Goal: Manage account settings

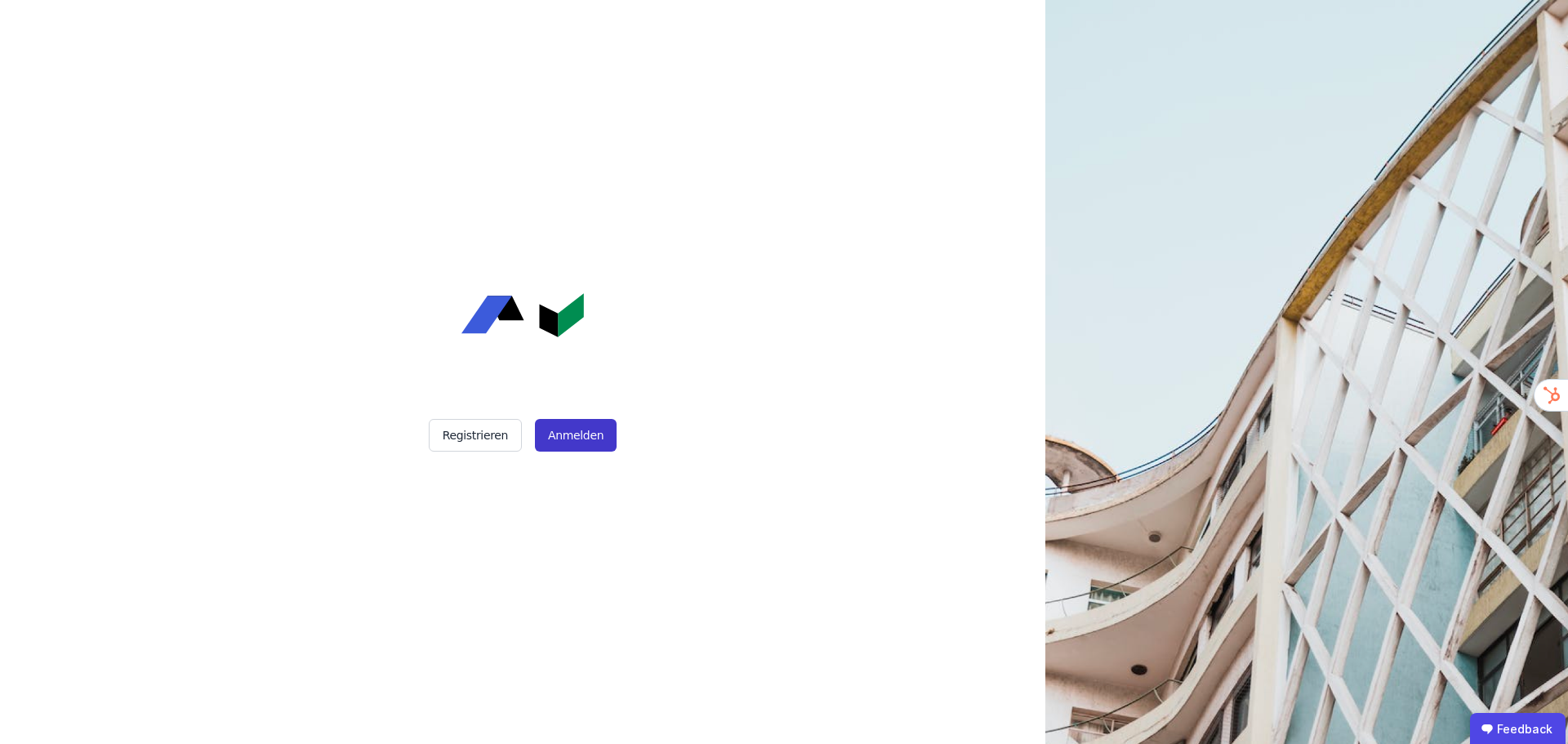
click at [555, 435] on button "Anmelden" at bounding box center [575, 435] width 81 height 32
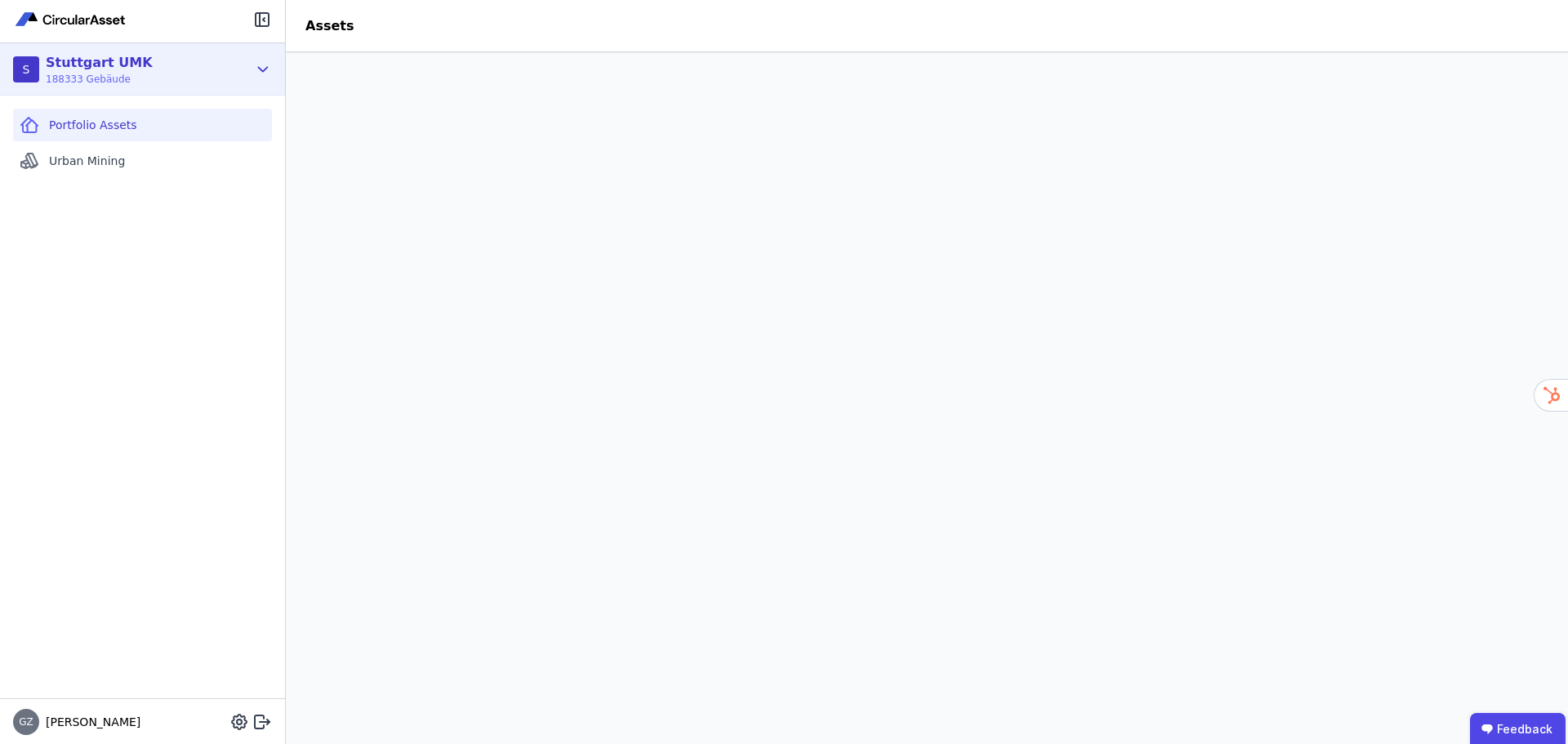
click at [266, 70] on icon at bounding box center [263, 70] width 18 height 20
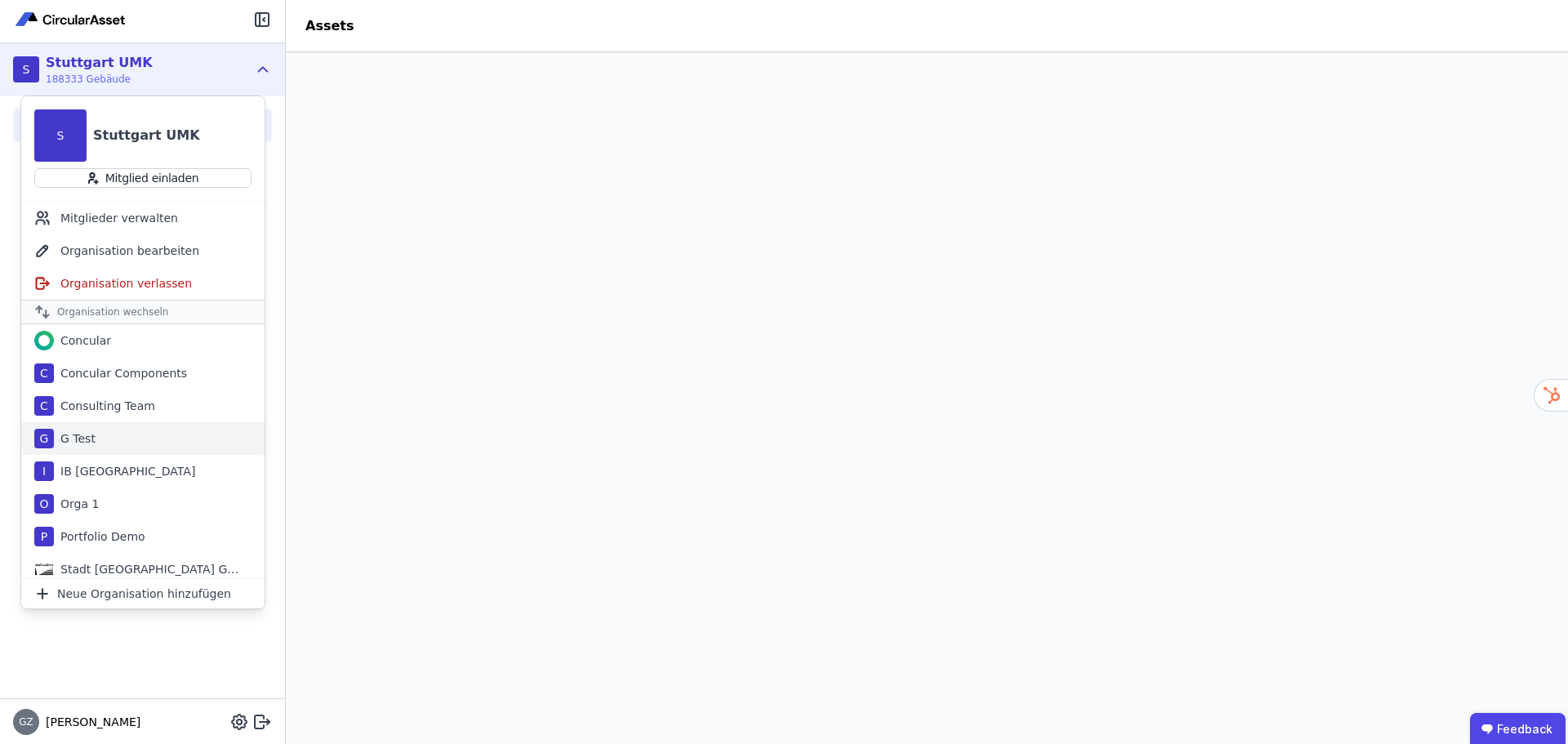
scroll to position [73, 0]
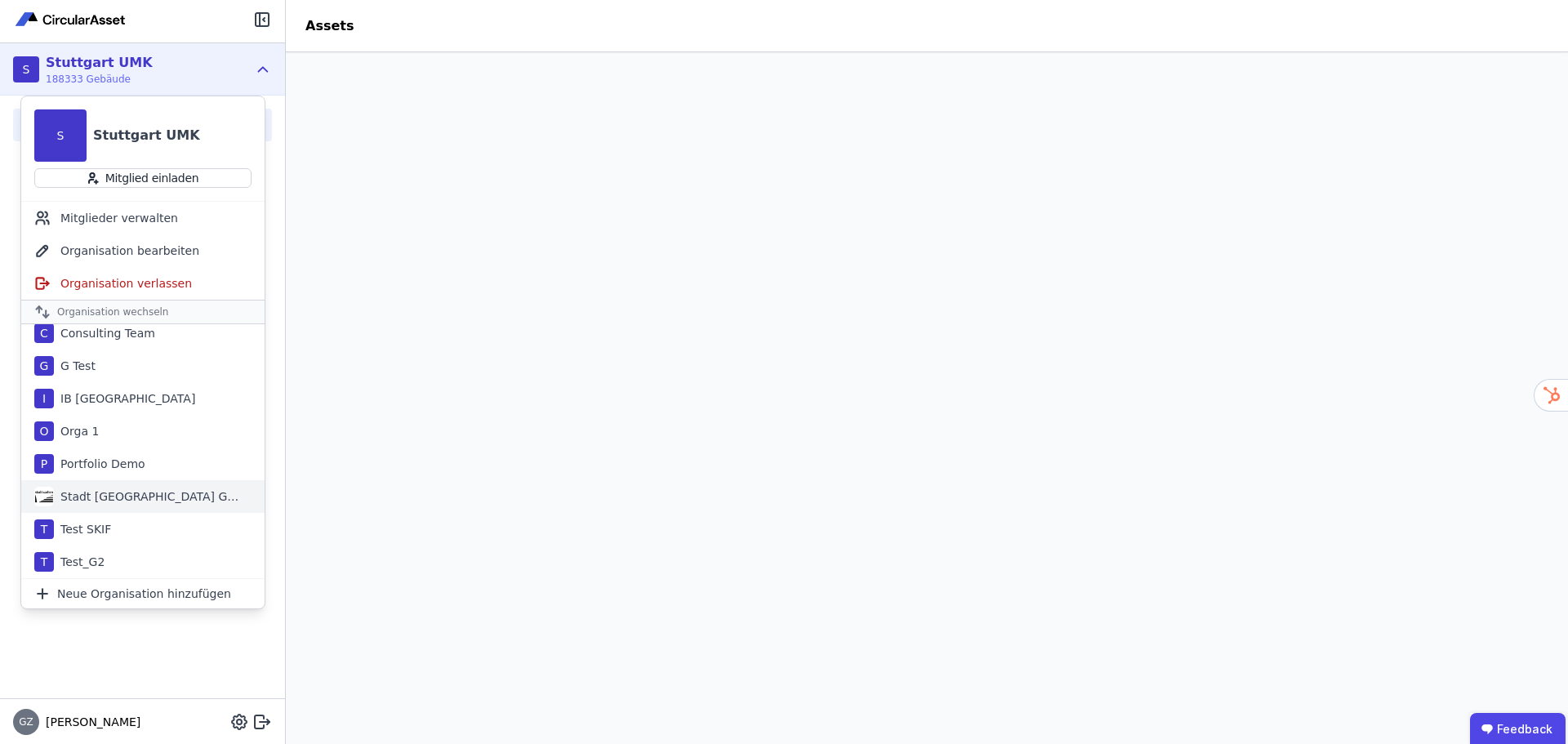
click at [137, 502] on div "Stadt Aachen Gebäudemanagement" at bounding box center [147, 497] width 187 height 17
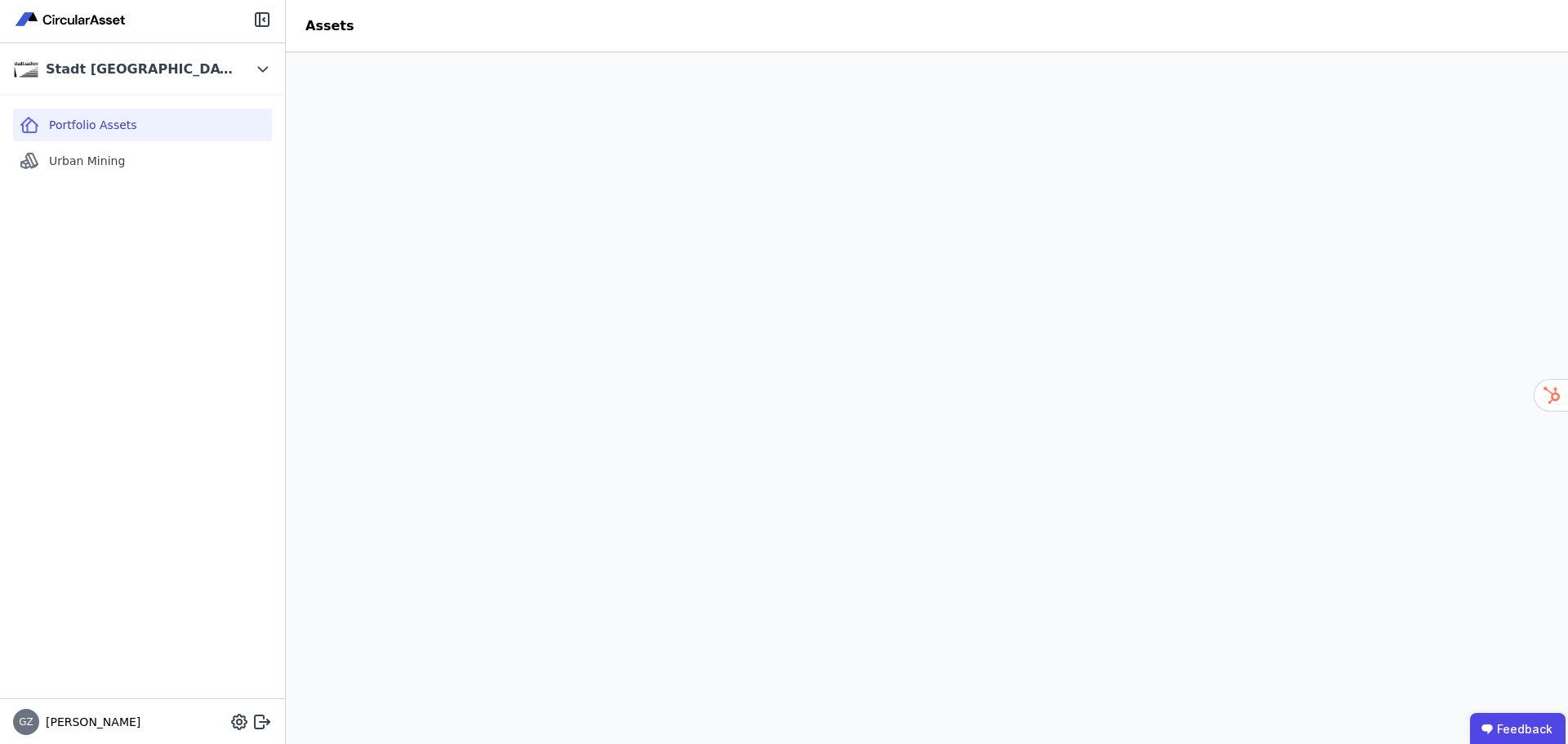
click at [80, 123] on span "Portfolio Assets" at bounding box center [93, 125] width 88 height 17
click at [111, 122] on span "Portfolio Assets" at bounding box center [93, 125] width 88 height 17
click at [741, 39] on header "Assets" at bounding box center [926, 26] width 1281 height 52
click at [100, 116] on div "Portfolio Assets" at bounding box center [142, 125] width 259 height 32
click at [92, 133] on span "Portfolio Assets" at bounding box center [93, 125] width 88 height 17
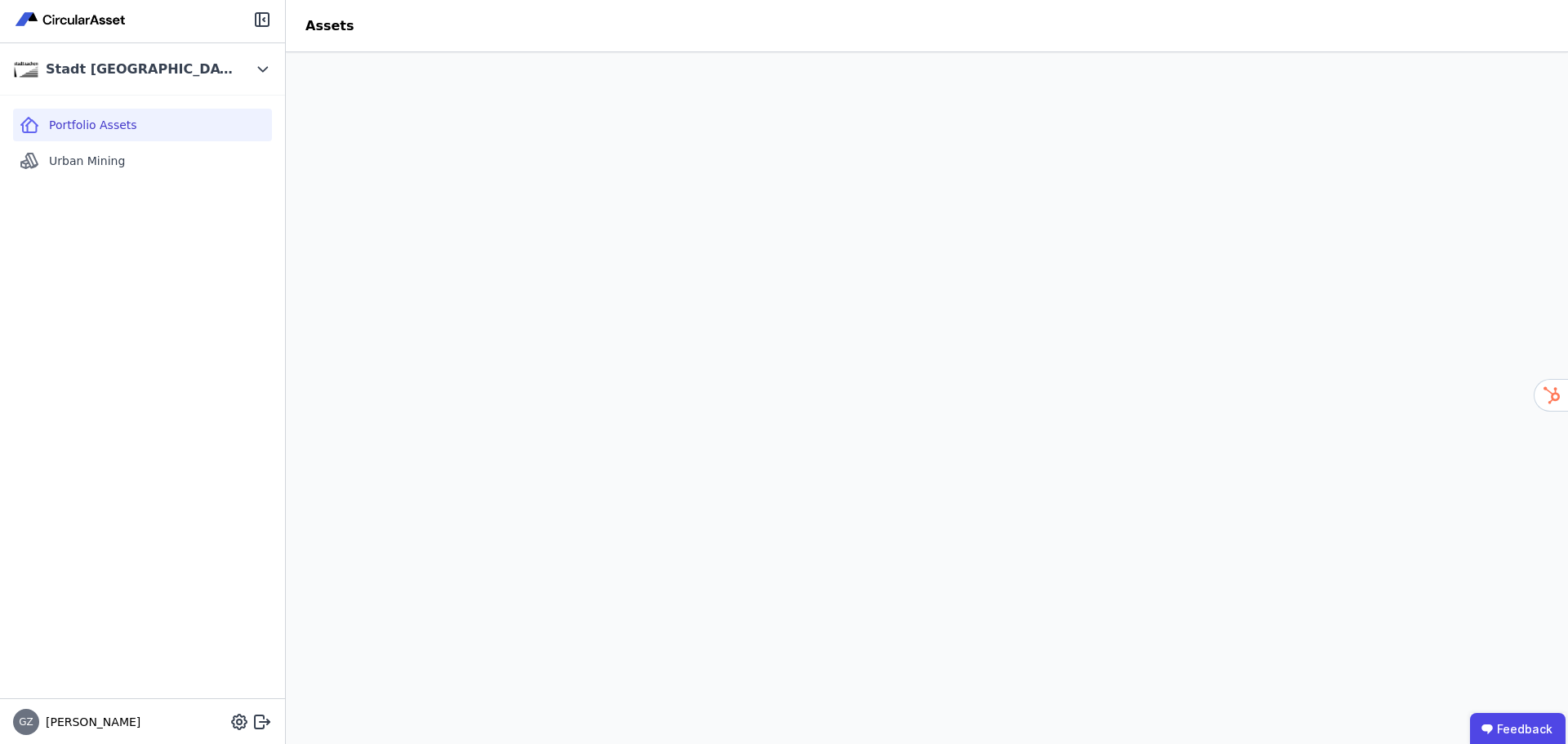
drag, startPoint x: 51, startPoint y: 581, endPoint x: 41, endPoint y: 556, distance: 26.9
click at [51, 576] on div "Portfolio Assets Urban Mining" at bounding box center [142, 397] width 285 height 603
click at [108, 115] on div "Portfolio Assets" at bounding box center [142, 125] width 259 height 32
click at [270, 71] on icon at bounding box center [263, 70] width 18 height 20
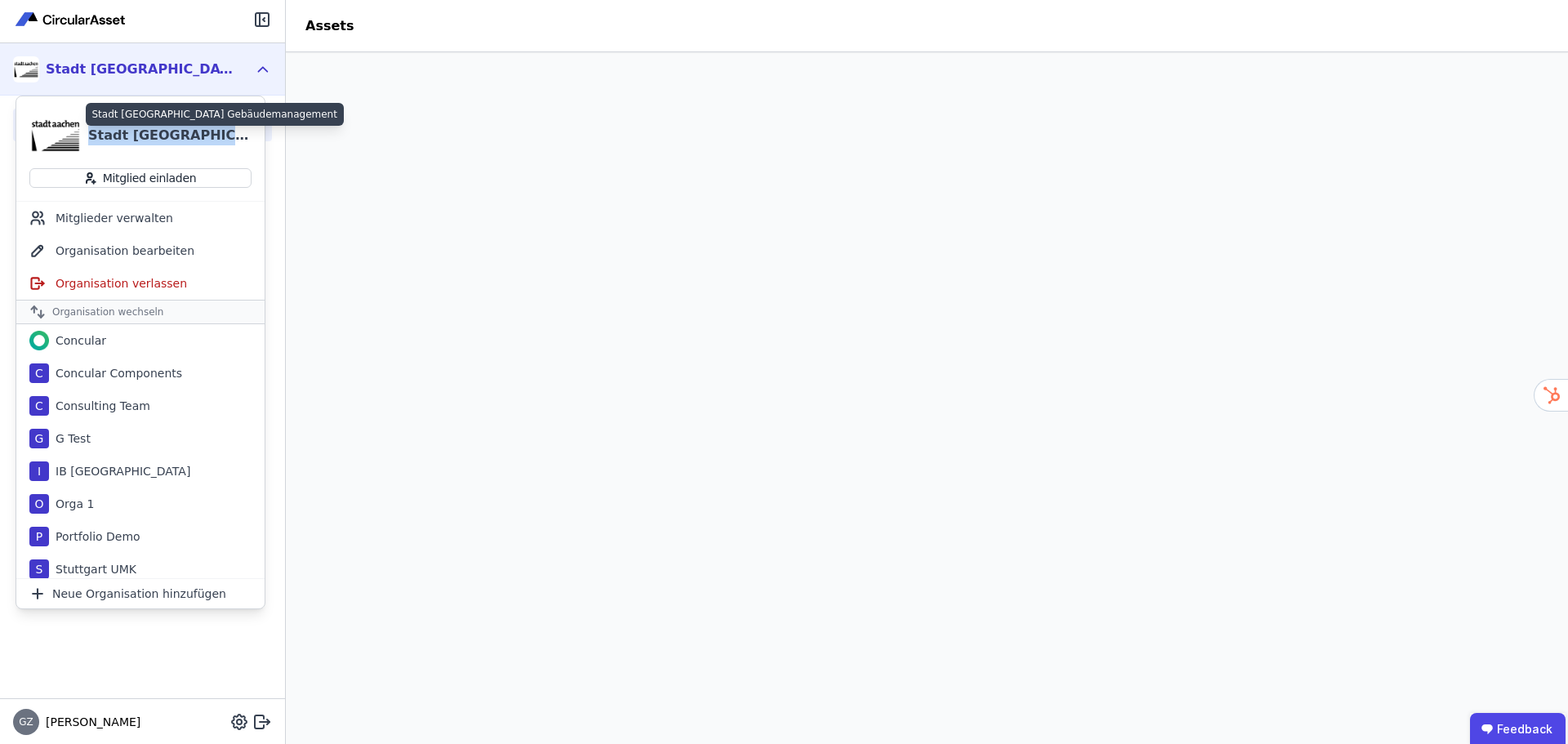
drag, startPoint x: 85, startPoint y: 140, endPoint x: 240, endPoint y: 137, distance: 155.0
click at [240, 137] on div "Stadt Aachen Gebäudemanagement" at bounding box center [166, 134] width 170 height 32
click at [158, 250] on div "Organisation bearbeiten" at bounding box center [140, 250] width 248 height 32
select select "**********"
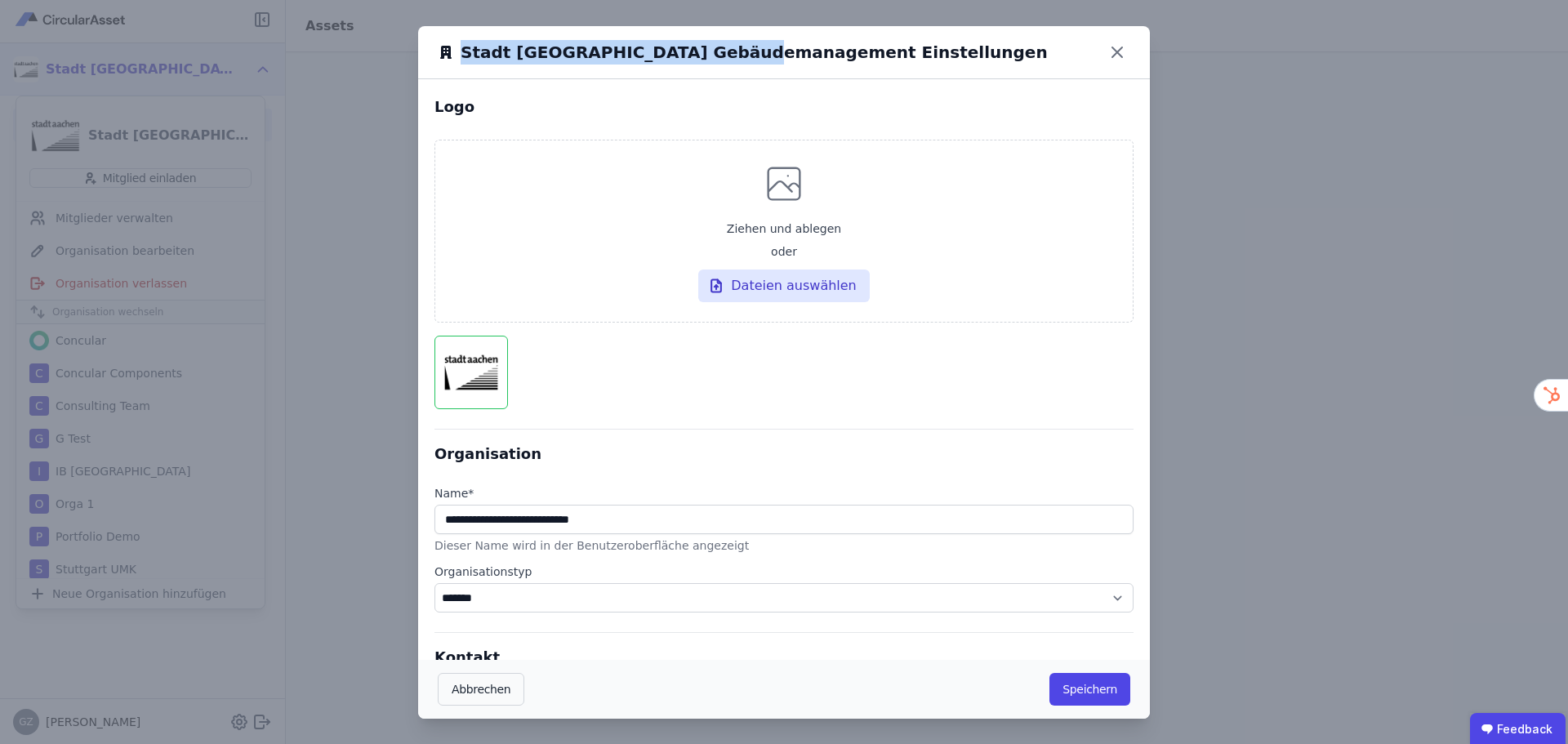
drag, startPoint x: 722, startPoint y: 56, endPoint x: 456, endPoint y: 61, distance: 266.0
click at [456, 61] on h6 "Stadt Aachen Gebäudemanagement Einstellungen" at bounding box center [751, 52] width 594 height 25
copy h6 "Stadt Aachen Gebäudemanagement"
click at [1286, 418] on div "**********" at bounding box center [784, 372] width 1568 height 745
